Goal: Navigation & Orientation: Understand site structure

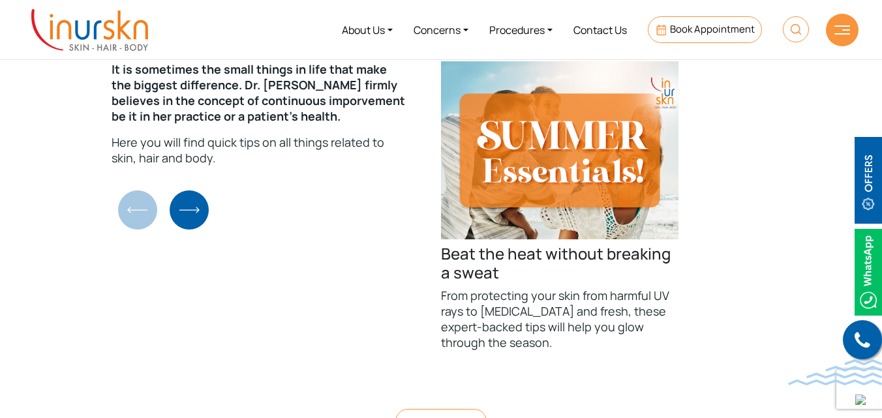
scroll to position [4631, 0]
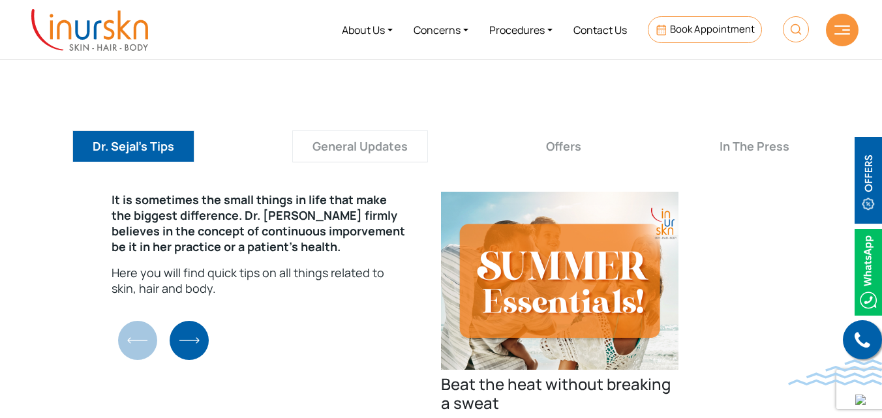
click at [363, 130] on button "General Updates" at bounding box center [360, 146] width 136 height 32
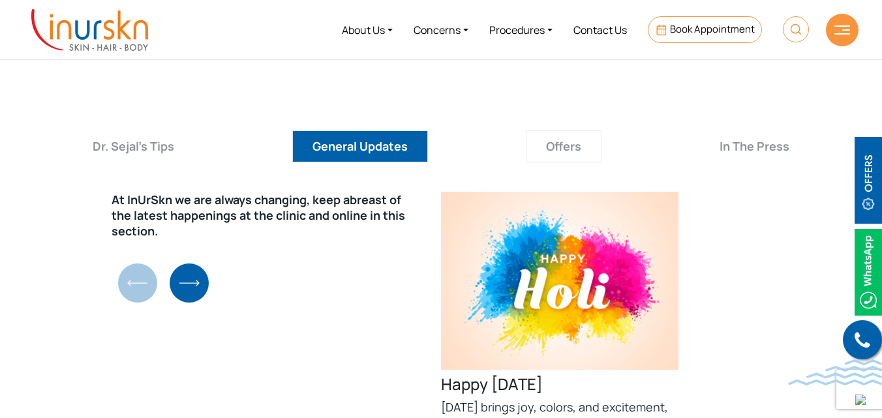
click at [569, 130] on button "Offers" at bounding box center [564, 146] width 76 height 32
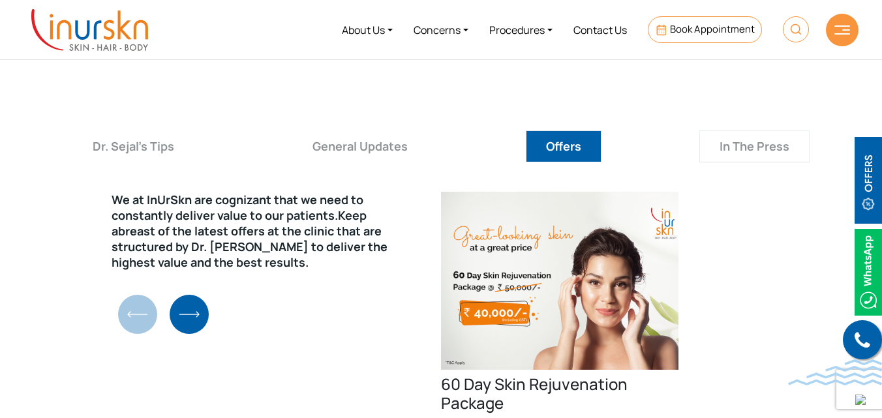
click at [762, 130] on button "In The Press" at bounding box center [754, 146] width 110 height 32
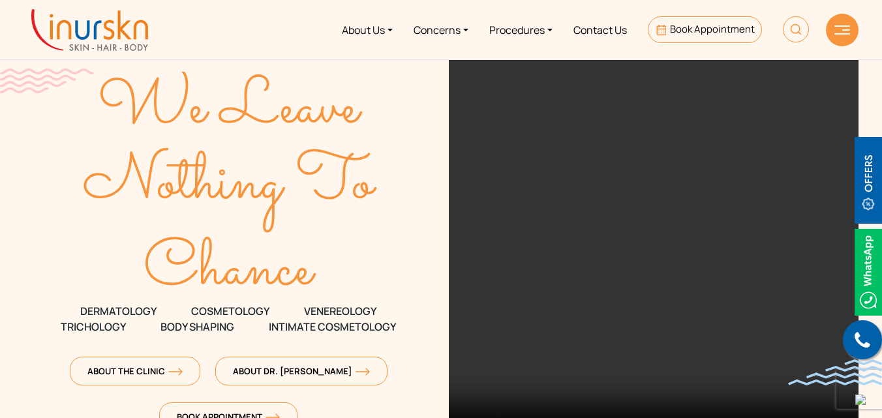
scroll to position [0, 0]
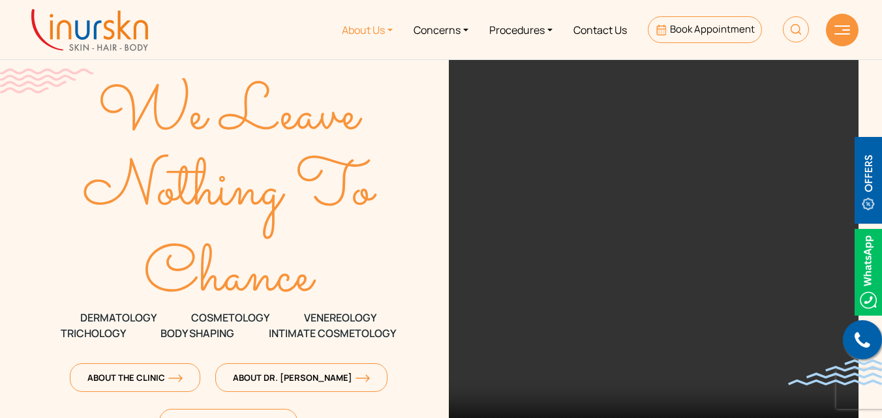
click at [383, 31] on link "About Us" at bounding box center [367, 29] width 72 height 49
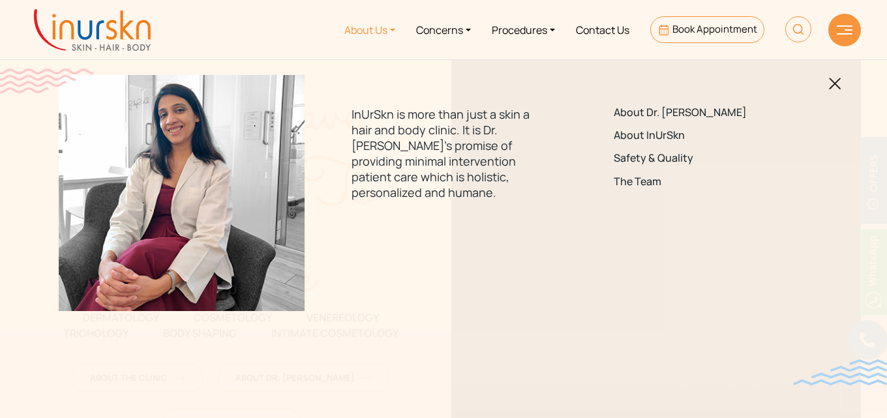
click at [384, 28] on link "About Us" at bounding box center [370, 29] width 72 height 49
click at [641, 179] on link "The Team" at bounding box center [705, 181] width 183 height 12
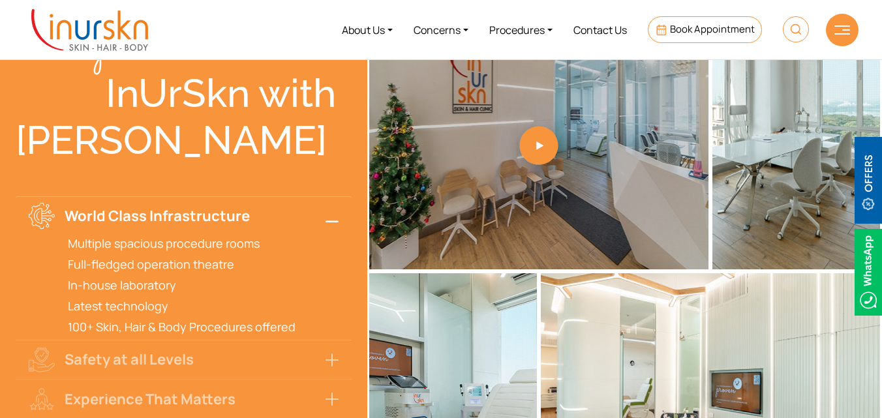
scroll to position [3615, 0]
click at [461, 27] on link "Concerns" at bounding box center [441, 29] width 76 height 49
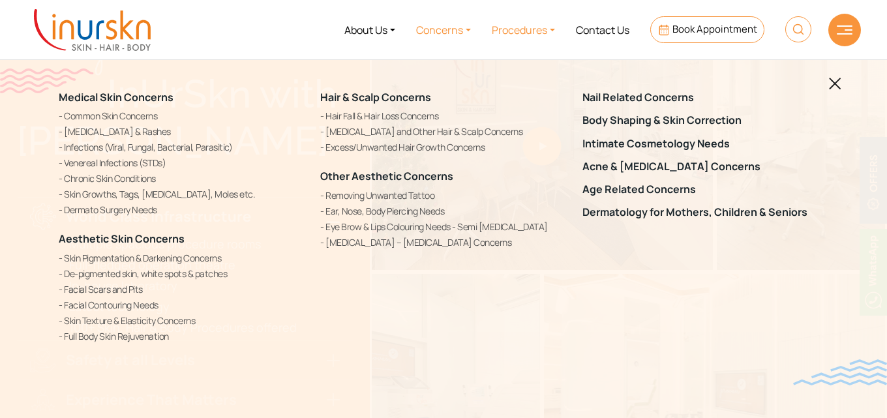
click at [552, 27] on link "Procedures" at bounding box center [523, 29] width 84 height 49
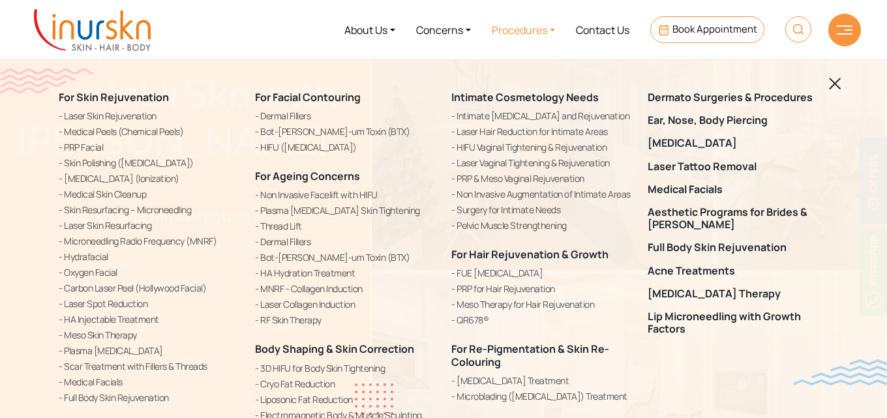
click at [834, 85] on img at bounding box center [835, 84] width 12 height 12
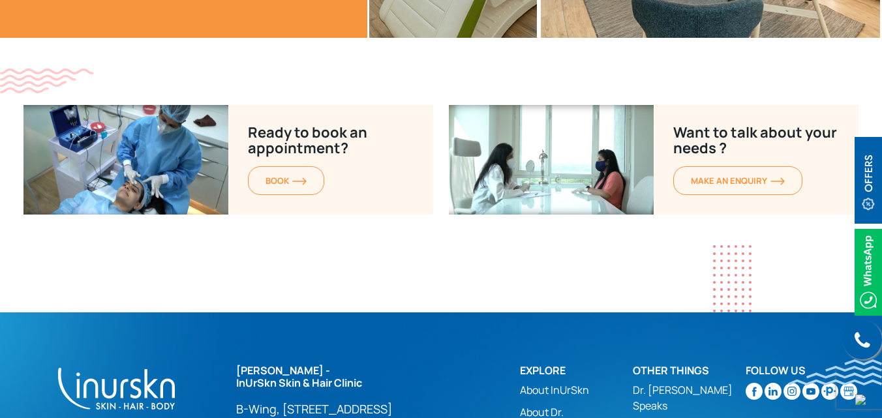
scroll to position [4006, 0]
